Goal: Check status: Check status

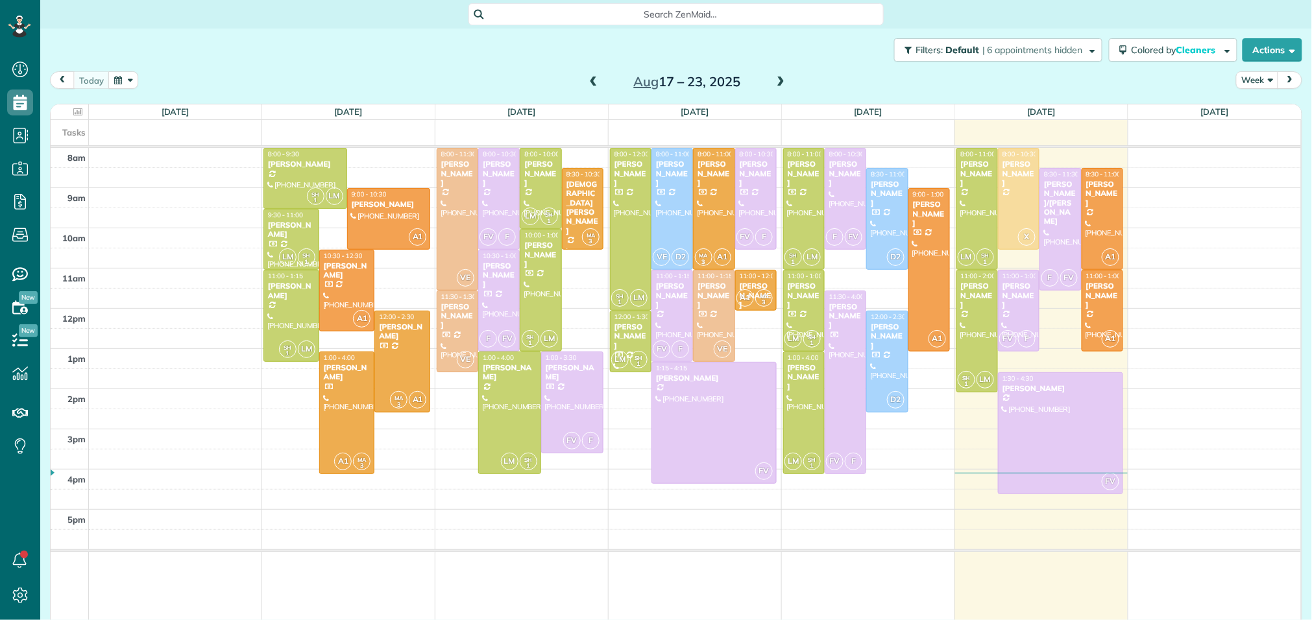
scroll to position [5, 5]
click at [832, 390] on div at bounding box center [845, 382] width 40 height 182
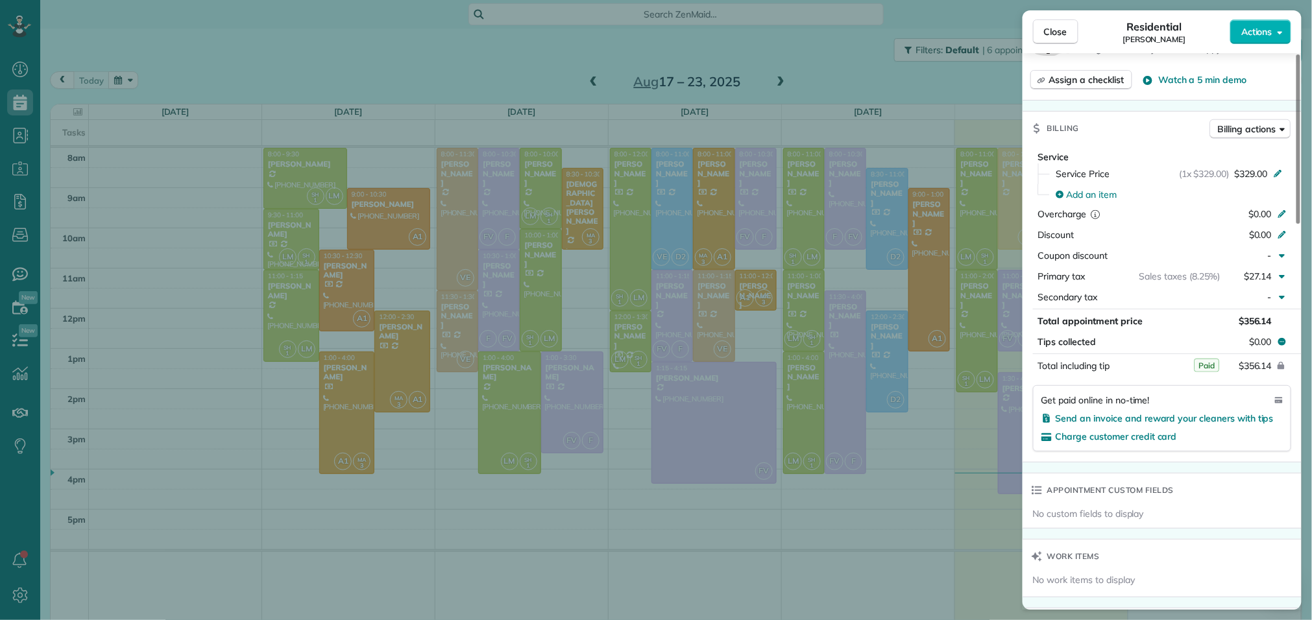
scroll to position [546, 0]
click at [1067, 34] on span "Close" at bounding box center [1055, 31] width 23 height 13
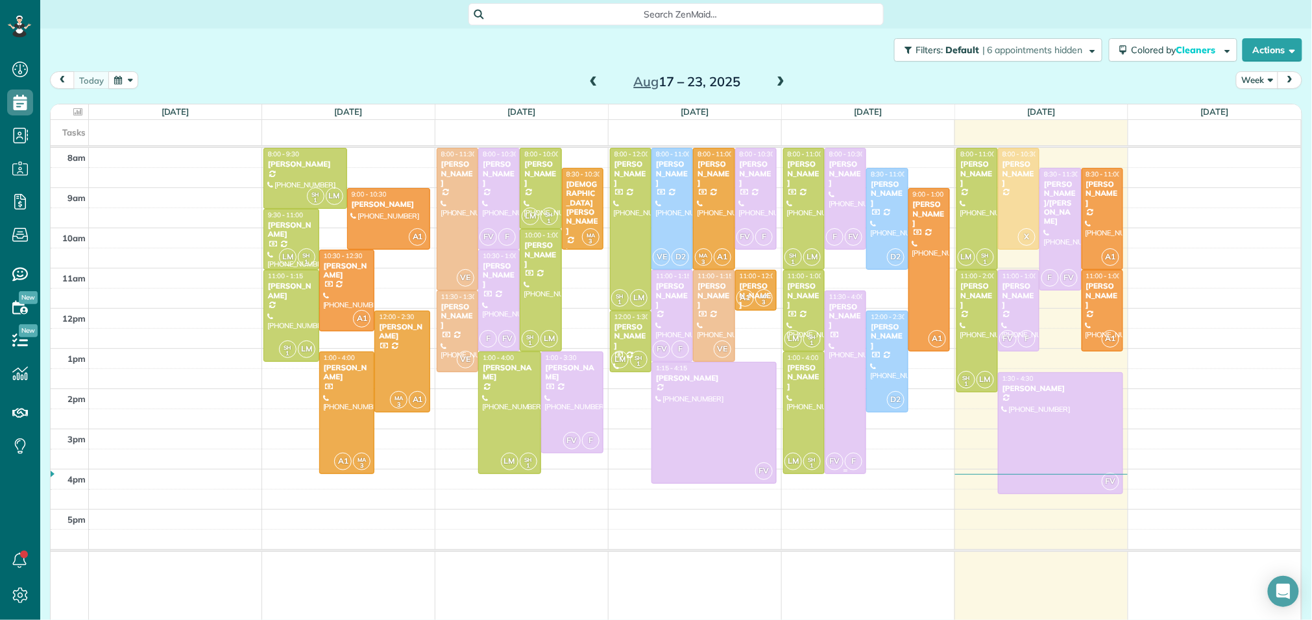
click at [849, 409] on div at bounding box center [845, 382] width 40 height 182
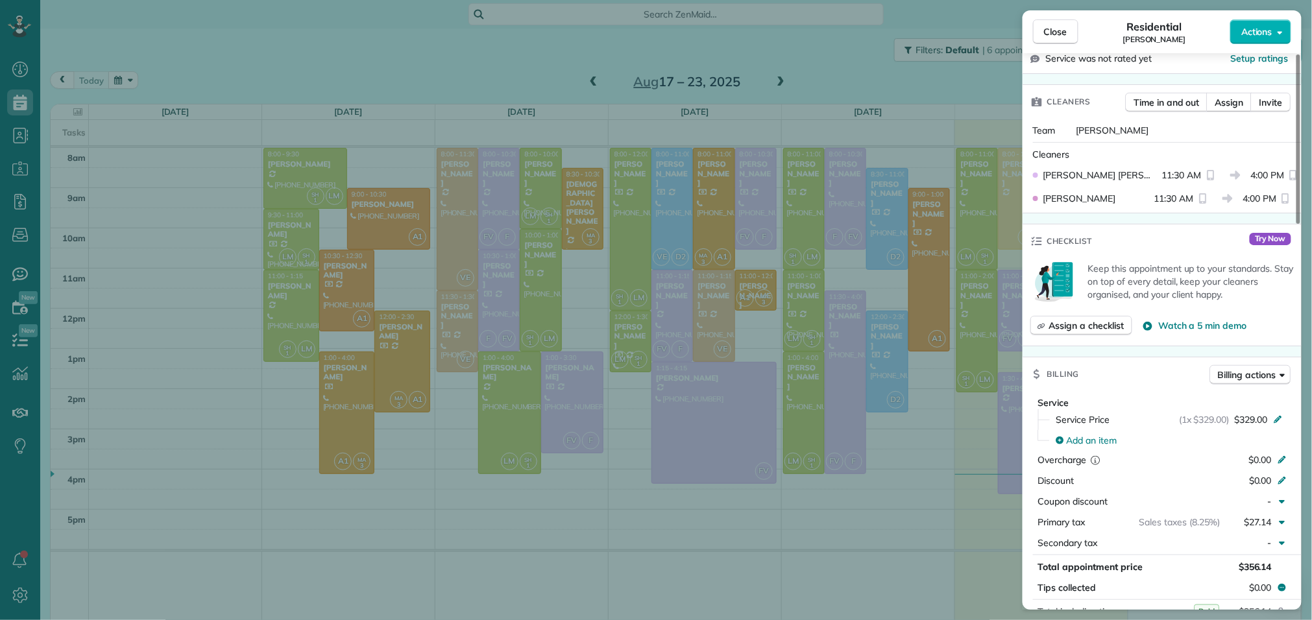
scroll to position [301, 0]
click at [1069, 27] on button "Close" at bounding box center [1055, 31] width 45 height 25
